Goal: Find specific page/section: Find specific page/section

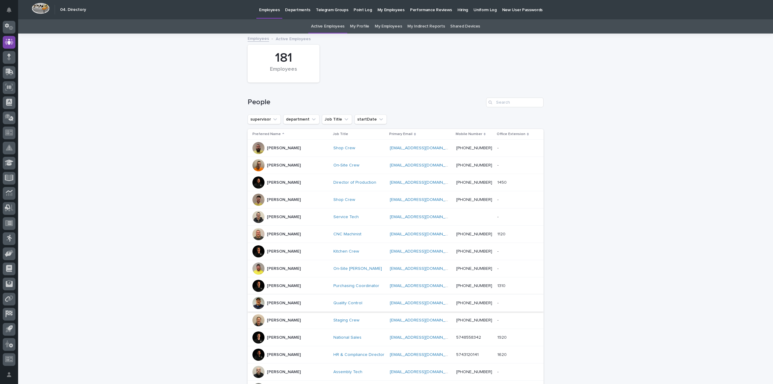
scroll to position [30, 0]
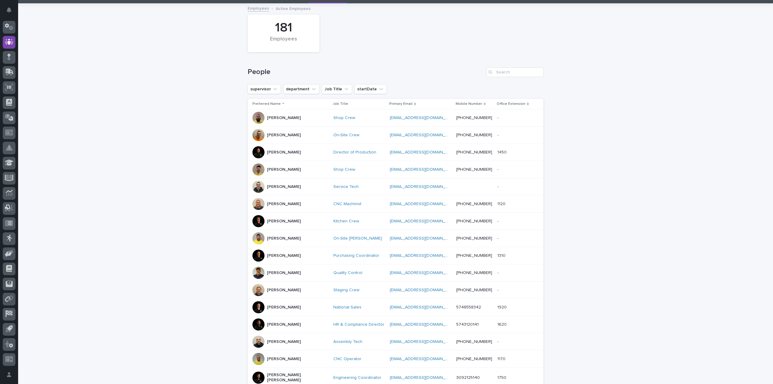
click at [294, 322] on div "[PERSON_NAME]" at bounding box center [290, 324] width 76 height 12
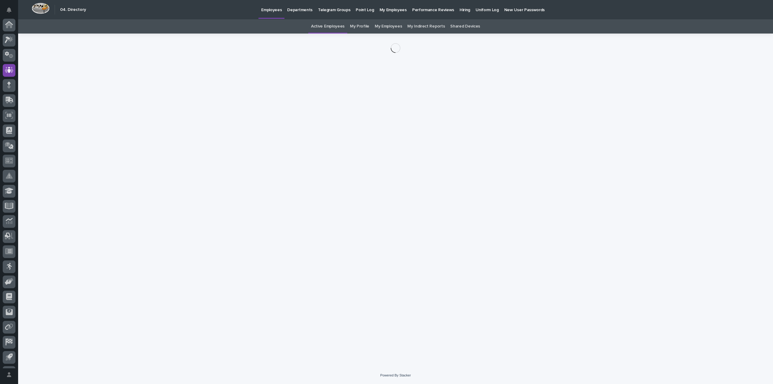
scroll to position [28, 0]
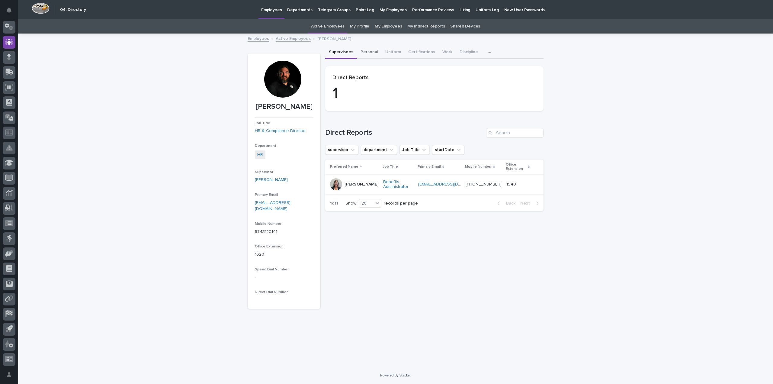
click at [370, 52] on button "Personal" at bounding box center [369, 52] width 25 height 13
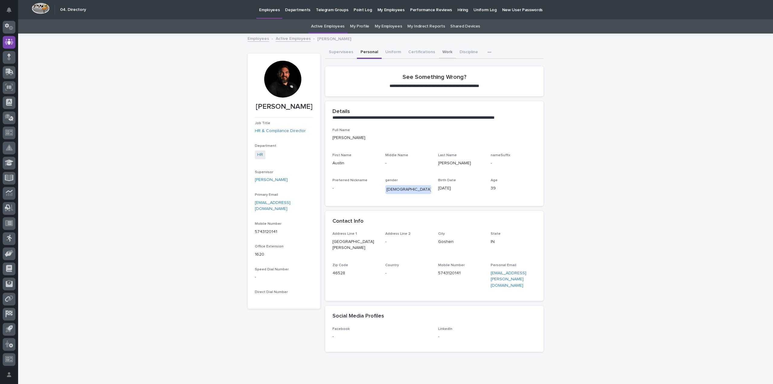
click at [442, 49] on button "Work" at bounding box center [447, 52] width 17 height 13
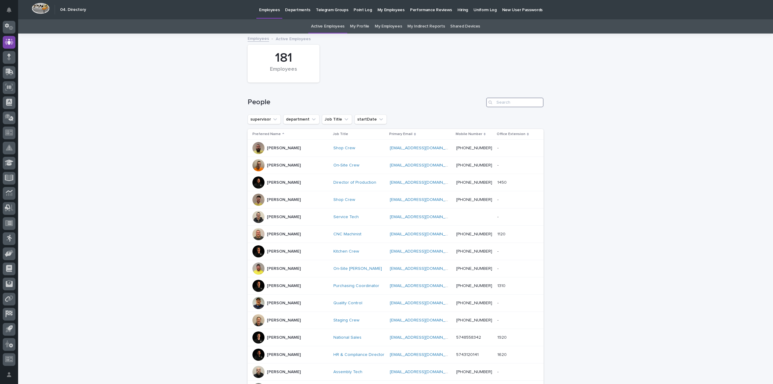
click at [496, 100] on input "Search" at bounding box center [514, 103] width 57 height 10
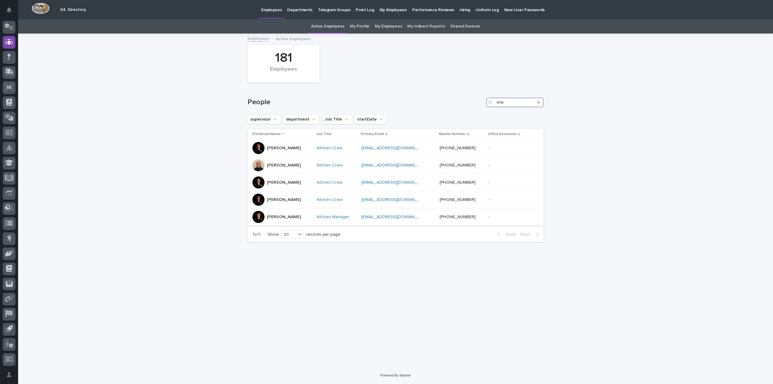
type input "she"
click at [312, 219] on div "[PERSON_NAME]" at bounding box center [281, 217] width 59 height 12
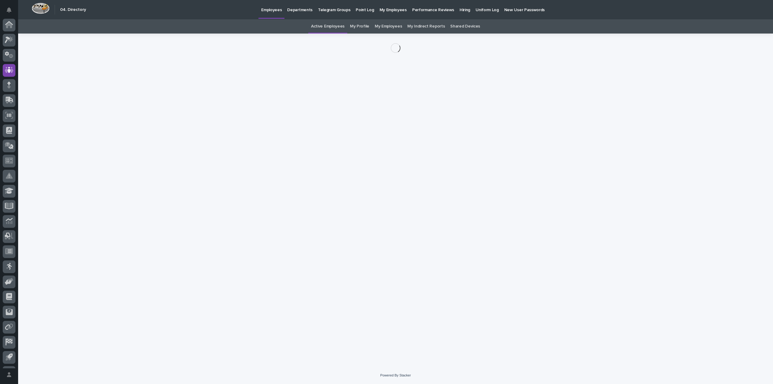
scroll to position [28, 0]
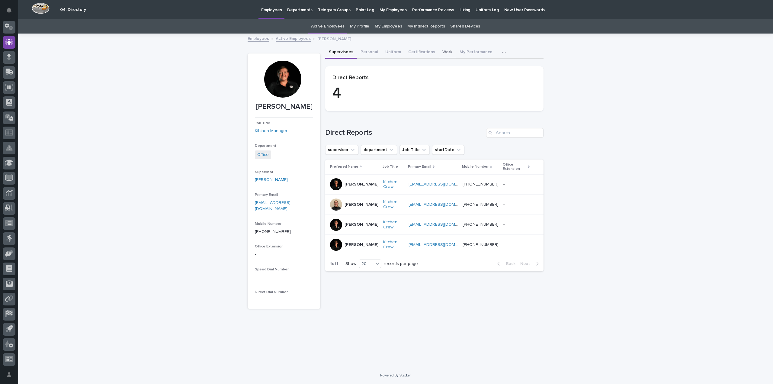
click at [439, 50] on button "Work" at bounding box center [447, 52] width 17 height 13
